Goal: Task Accomplishment & Management: Use online tool/utility

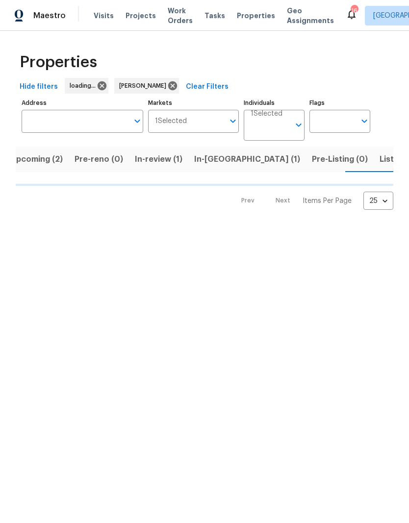
scroll to position [0, 12]
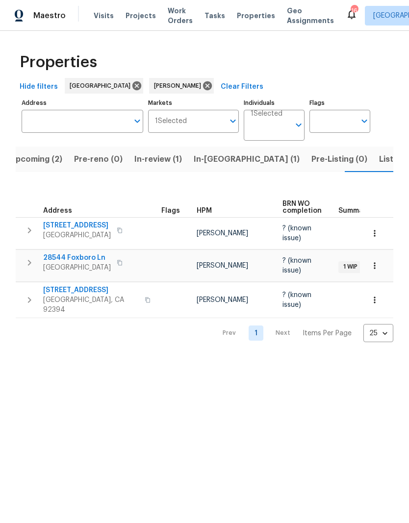
click at [379, 159] on span "Listed (6)" at bounding box center [397, 160] width 37 height 14
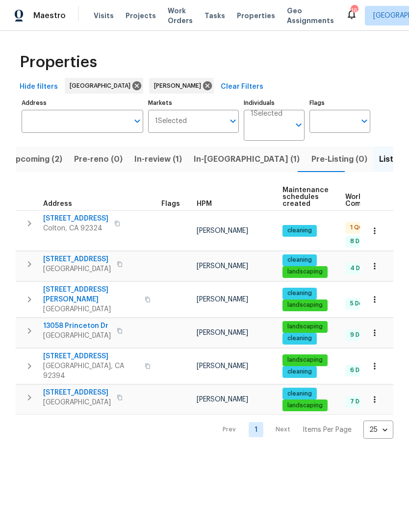
click at [46, 157] on span "Upcoming (2)" at bounding box center [36, 160] width 52 height 14
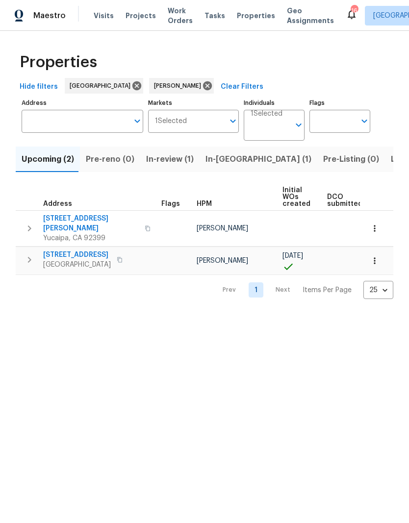
click at [391, 161] on span "Listed (6)" at bounding box center [409, 160] width 37 height 14
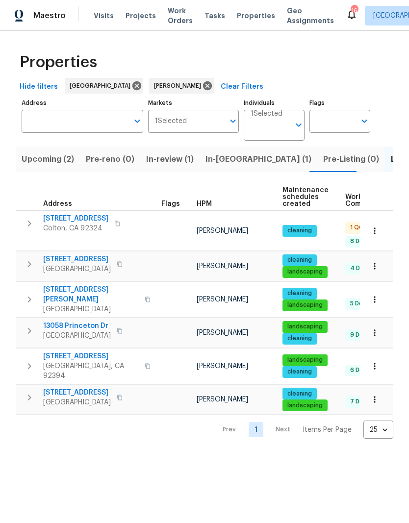
click at [104, 221] on span "[STREET_ADDRESS]" at bounding box center [75, 219] width 65 height 10
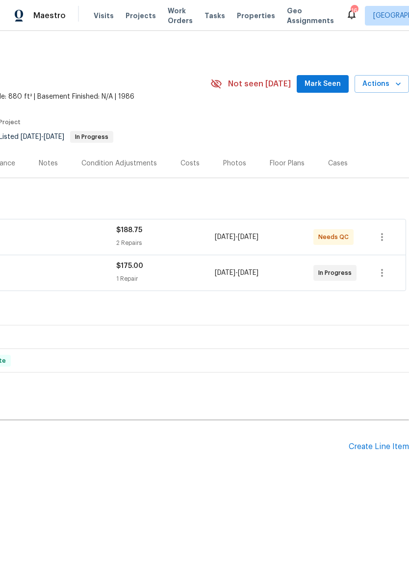
scroll to position [0, 145]
click at [337, 78] on span "Mark Seen" at bounding box center [323, 84] width 36 height 12
click at [321, 84] on span "Mark Seen" at bounding box center [323, 84] width 36 height 12
click at [321, 82] on span "Mark Seen" at bounding box center [323, 84] width 36 height 12
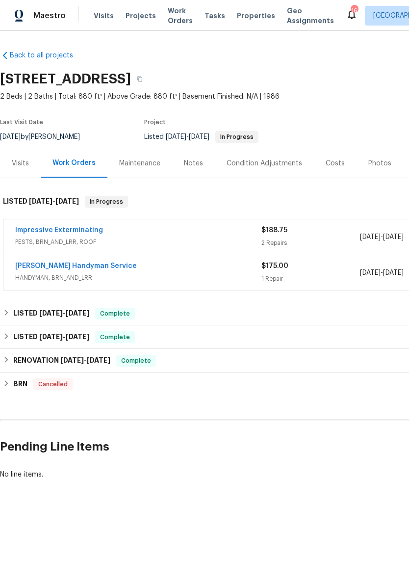
scroll to position [0, 0]
click at [74, 229] on link "Impressive Exterminating" at bounding box center [59, 230] width 88 height 7
